Goal: Task Accomplishment & Management: Manage account settings

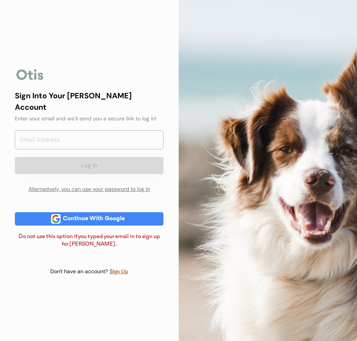
click at [89, 160] on button "Log In" at bounding box center [89, 165] width 149 height 17
